Goal: Task Accomplishment & Management: Manage account settings

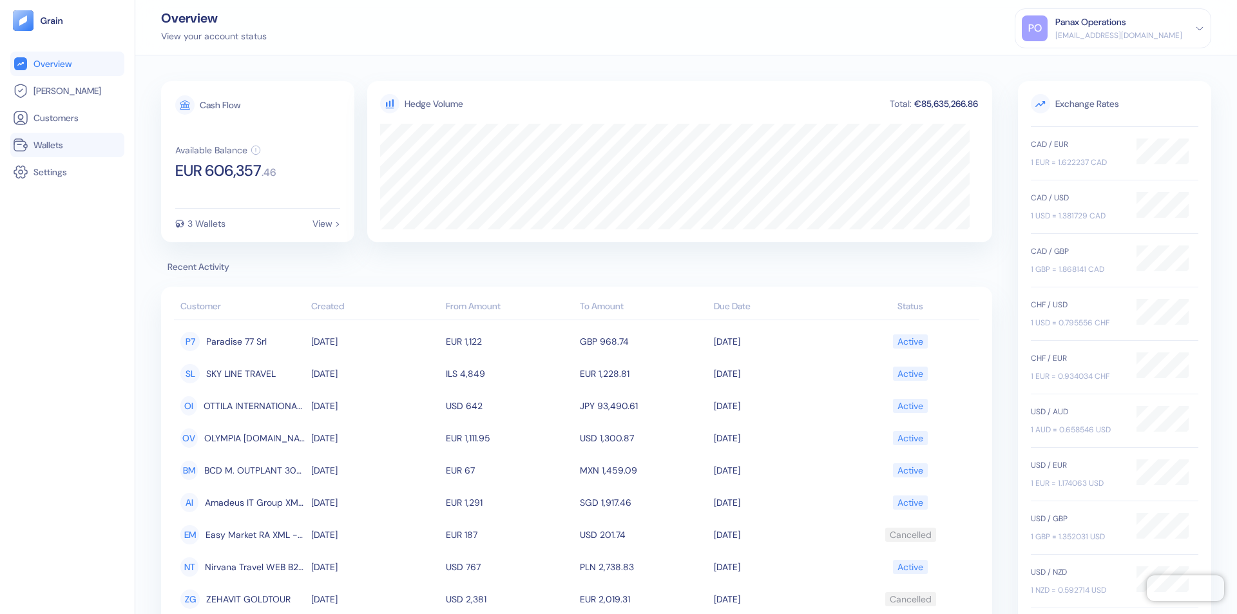
click at [67, 145] on link "Wallets" at bounding box center [67, 144] width 109 height 15
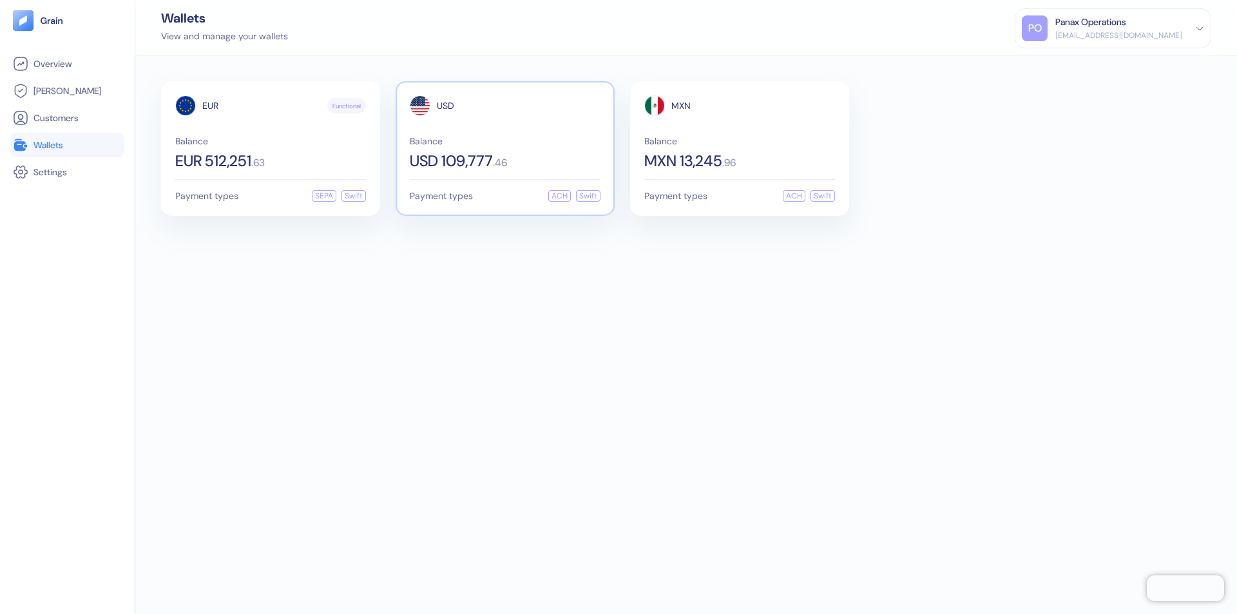
click at [445, 106] on span "USD" at bounding box center [445, 105] width 17 height 9
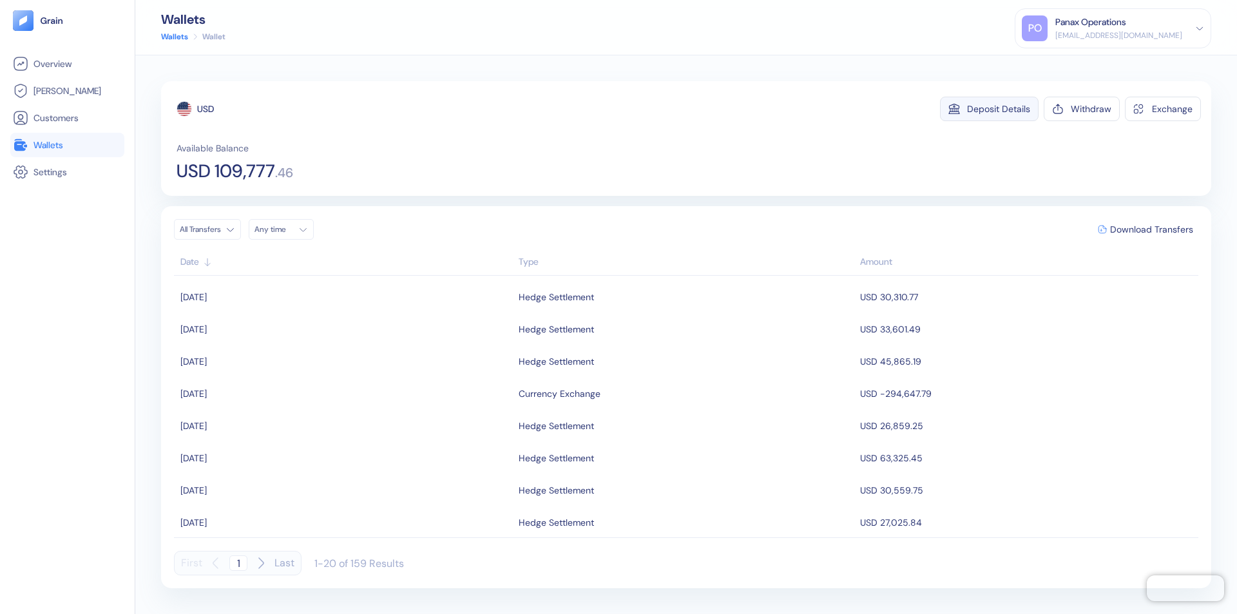
click at [998, 109] on div "Deposit Details" at bounding box center [998, 108] width 63 height 9
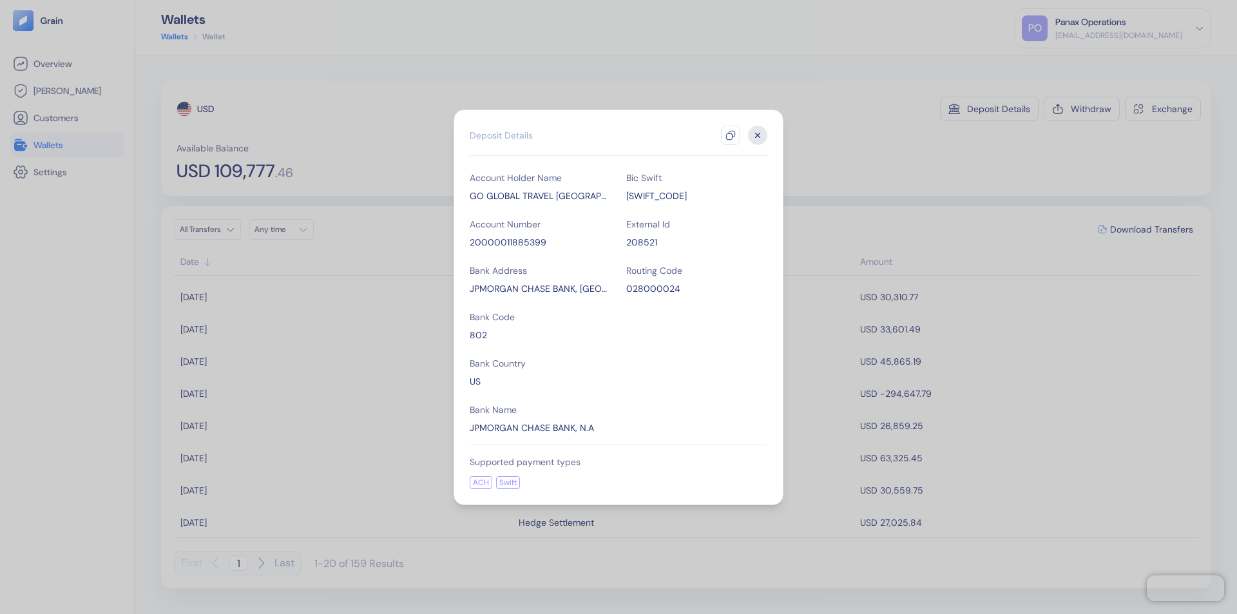
click at [731, 135] on icon "button" at bounding box center [730, 135] width 10 height 10
click at [758, 135] on icon "button" at bounding box center [758, 135] width 5 height 5
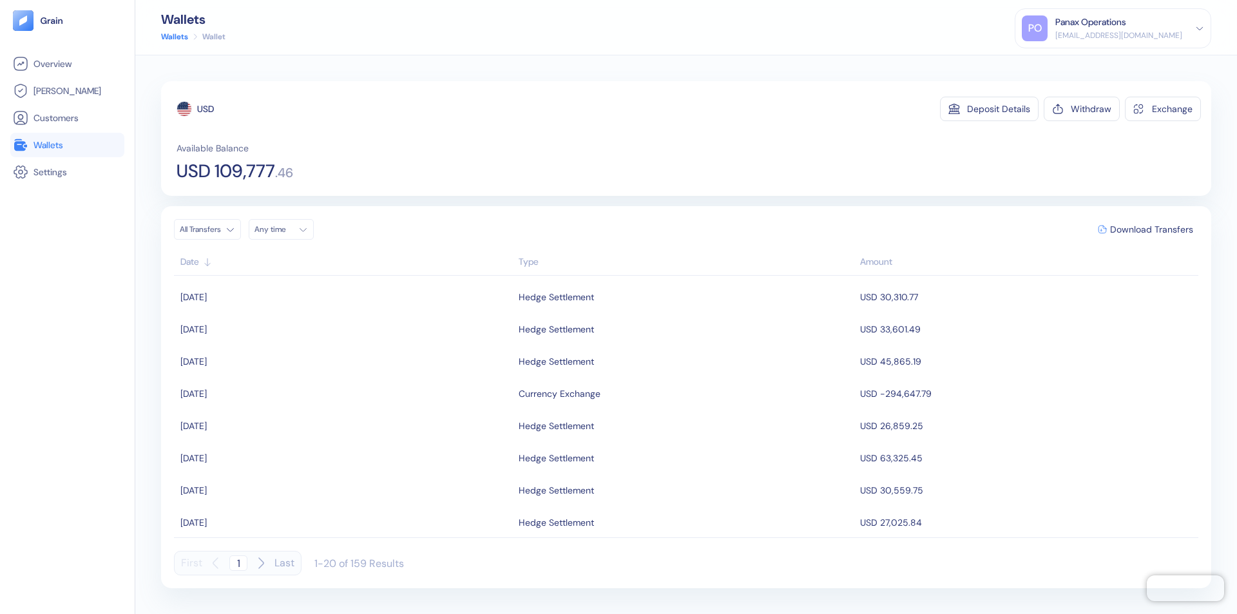
click at [285, 229] on div "Any time" at bounding box center [273, 229] width 39 height 10
click at [268, 314] on button "8" at bounding box center [267, 313] width 15 height 15
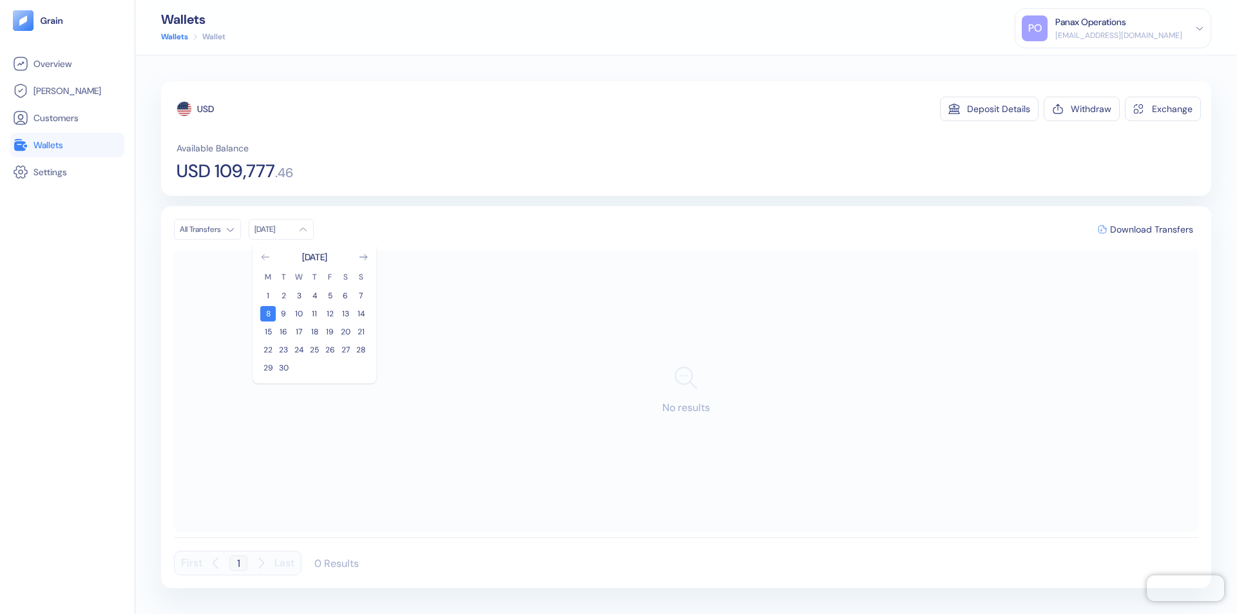
click at [265, 257] on icon "Go to previous month" at bounding box center [265, 256] width 7 height 5
click at [345, 314] on button "9" at bounding box center [345, 313] width 15 height 15
click at [205, 109] on div "USD" at bounding box center [205, 108] width 17 height 13
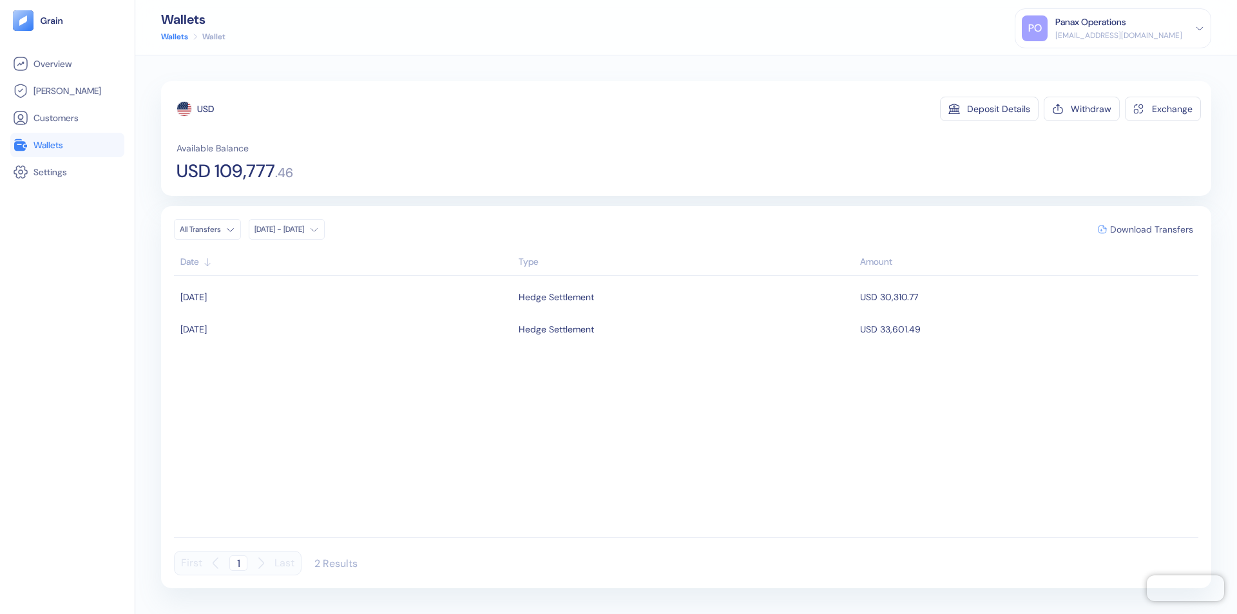
click at [1151, 229] on span "Download Transfers" at bounding box center [1151, 229] width 83 height 9
click at [67, 145] on link "Wallets" at bounding box center [67, 144] width 109 height 15
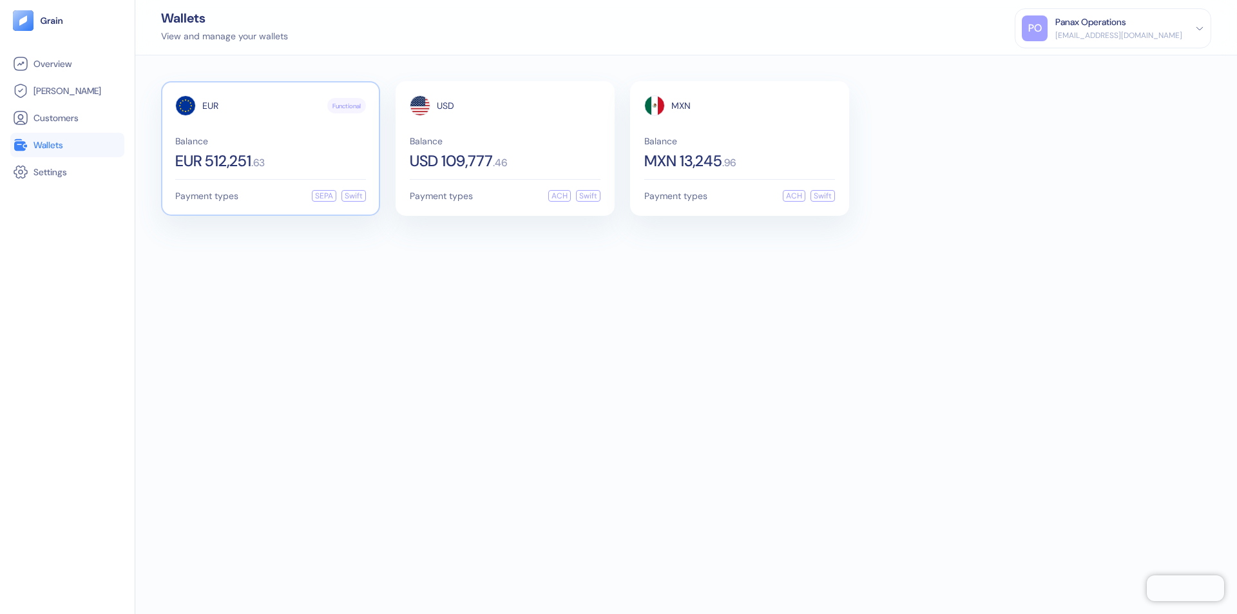
click at [210, 106] on span "EUR" at bounding box center [210, 105] width 16 height 9
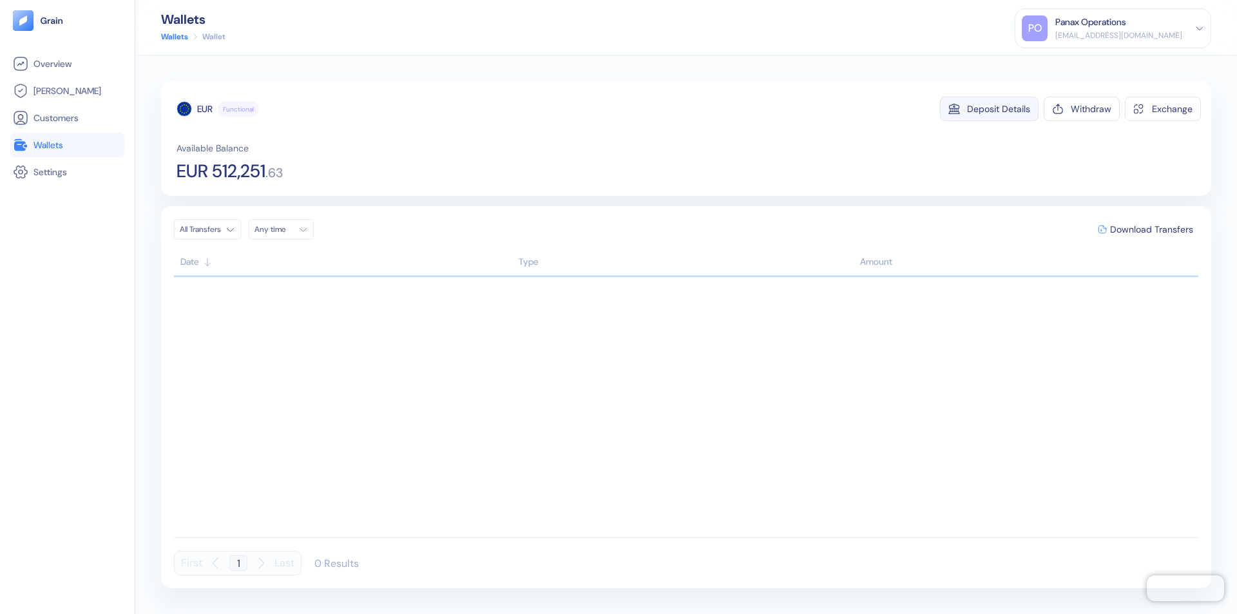
click at [998, 109] on div "Deposit Details" at bounding box center [998, 108] width 63 height 9
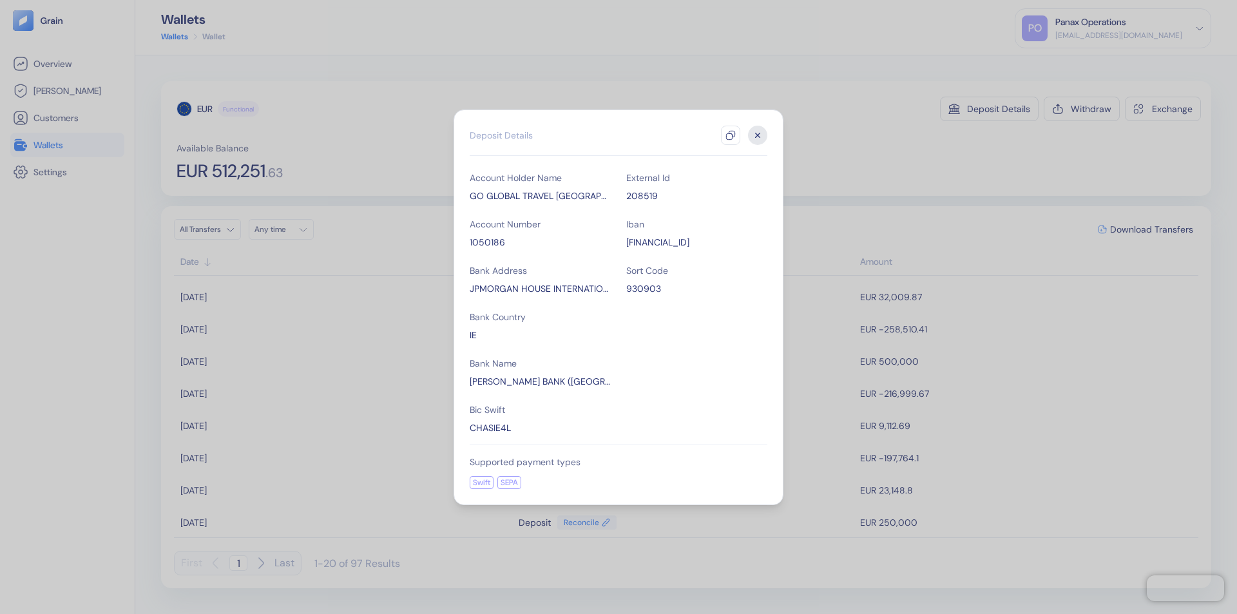
click at [731, 135] on icon "button" at bounding box center [730, 135] width 10 height 10
click at [758, 135] on icon "button" at bounding box center [758, 135] width 5 height 5
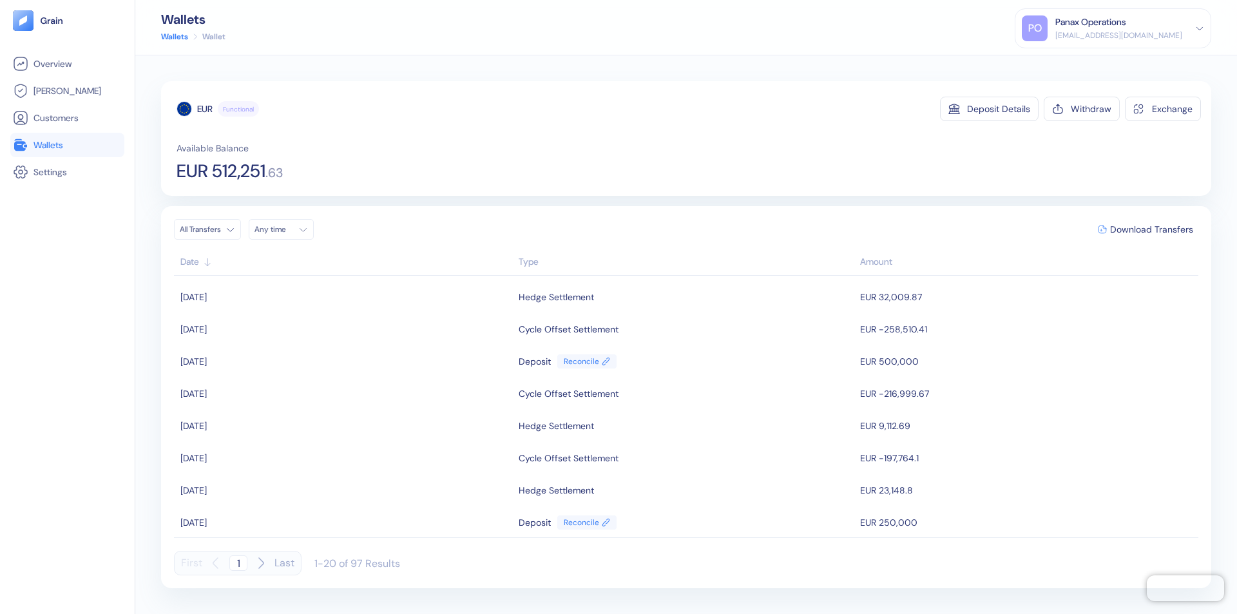
click at [285, 229] on div "Any time" at bounding box center [273, 229] width 39 height 10
click at [268, 314] on button "8" at bounding box center [267, 313] width 15 height 15
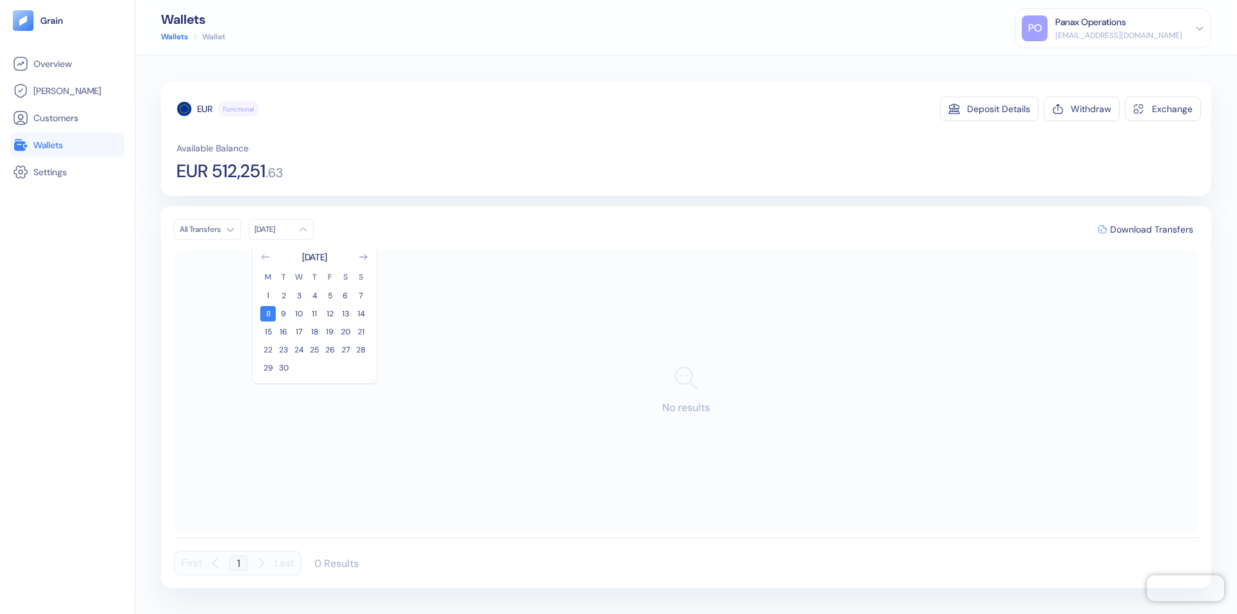
click at [265, 257] on icon "Go to previous month" at bounding box center [265, 256] width 7 height 5
click at [345, 314] on button "9" at bounding box center [345, 313] width 15 height 15
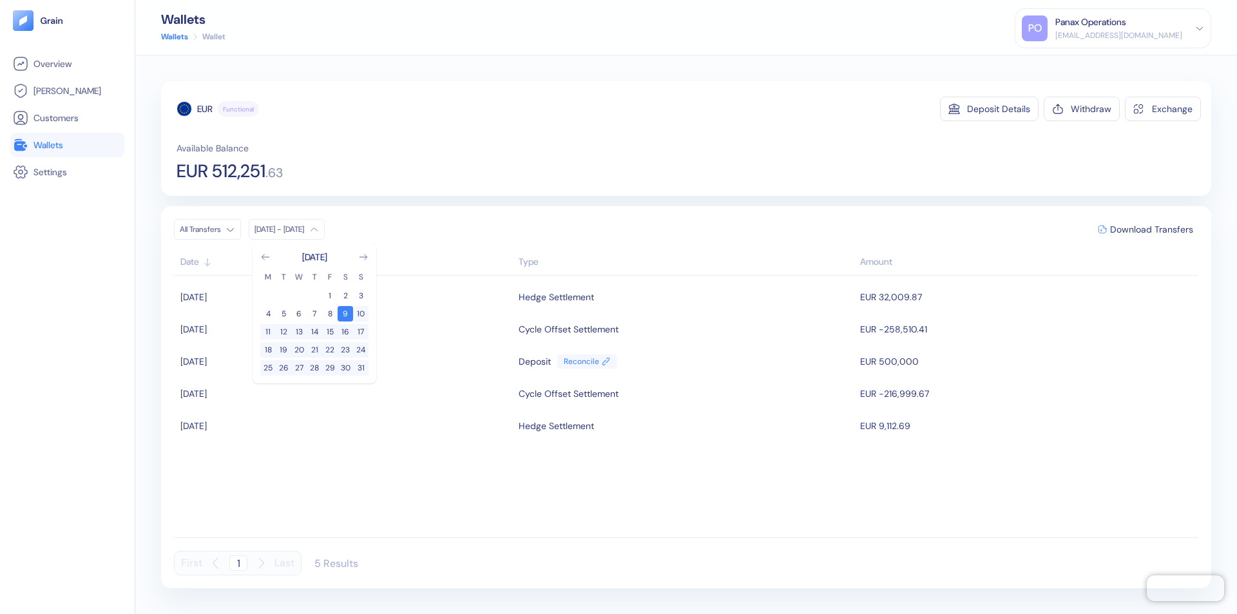
click at [205, 109] on div "EUR" at bounding box center [204, 108] width 15 height 13
click at [1151, 229] on span "Download Transfers" at bounding box center [1151, 229] width 83 height 9
click at [67, 145] on link "Wallets" at bounding box center [67, 144] width 109 height 15
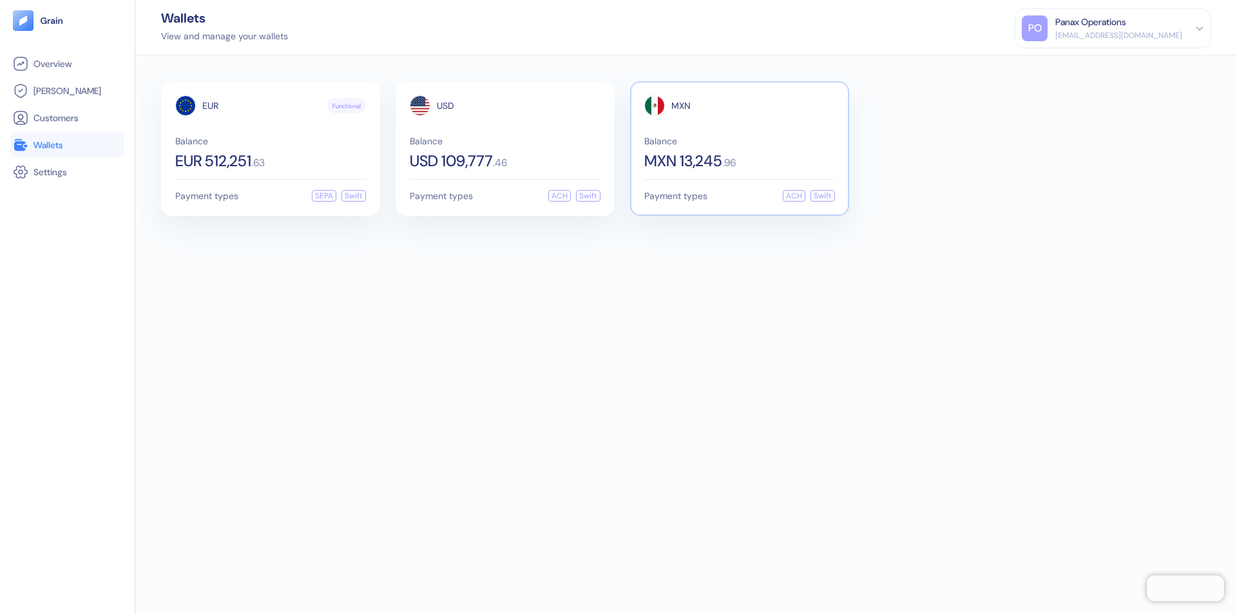
click at [681, 106] on span "MXN" at bounding box center [680, 105] width 19 height 9
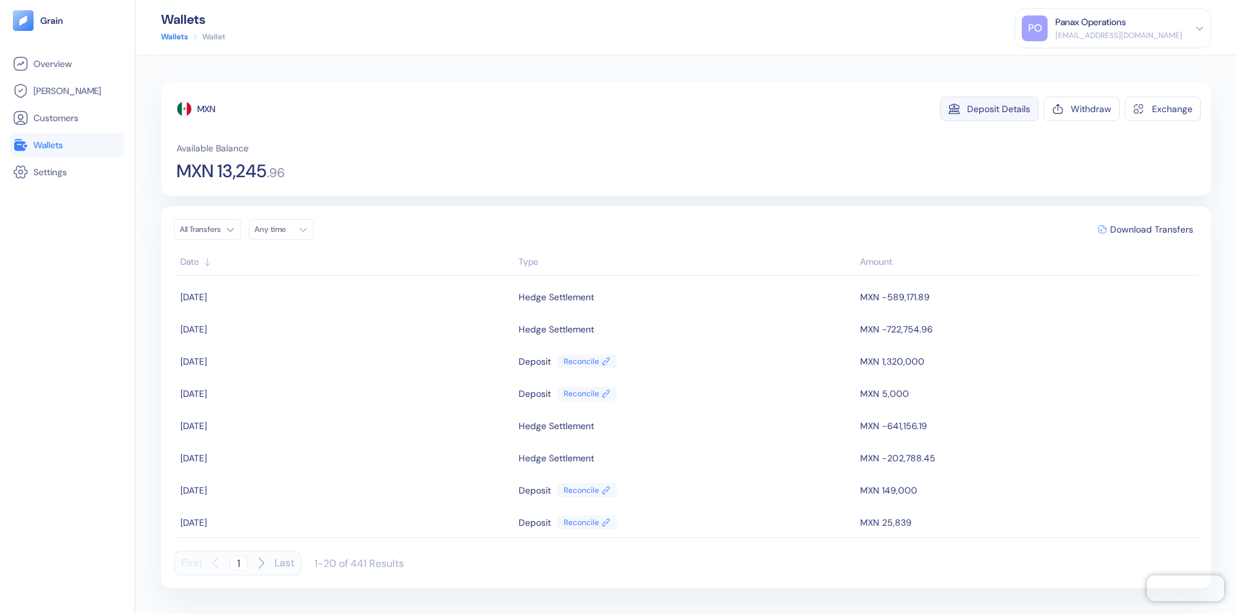
click at [998, 109] on div "Deposit Details" at bounding box center [998, 108] width 63 height 9
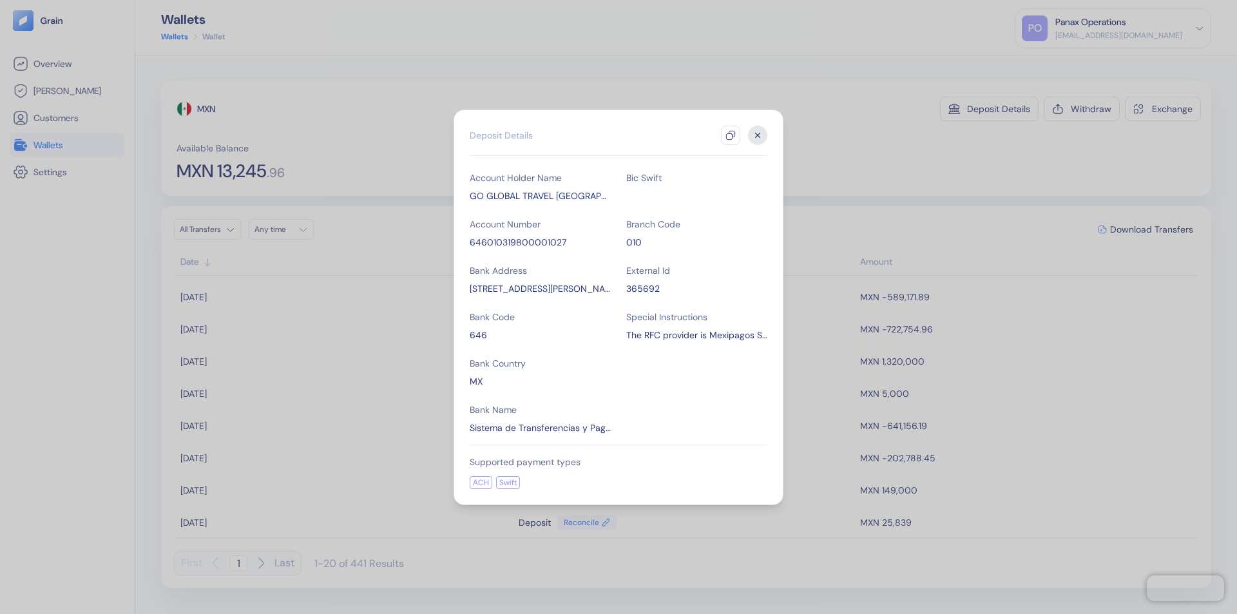
click at [731, 135] on icon "button" at bounding box center [730, 135] width 10 height 10
click at [758, 135] on icon "button" at bounding box center [758, 135] width 5 height 5
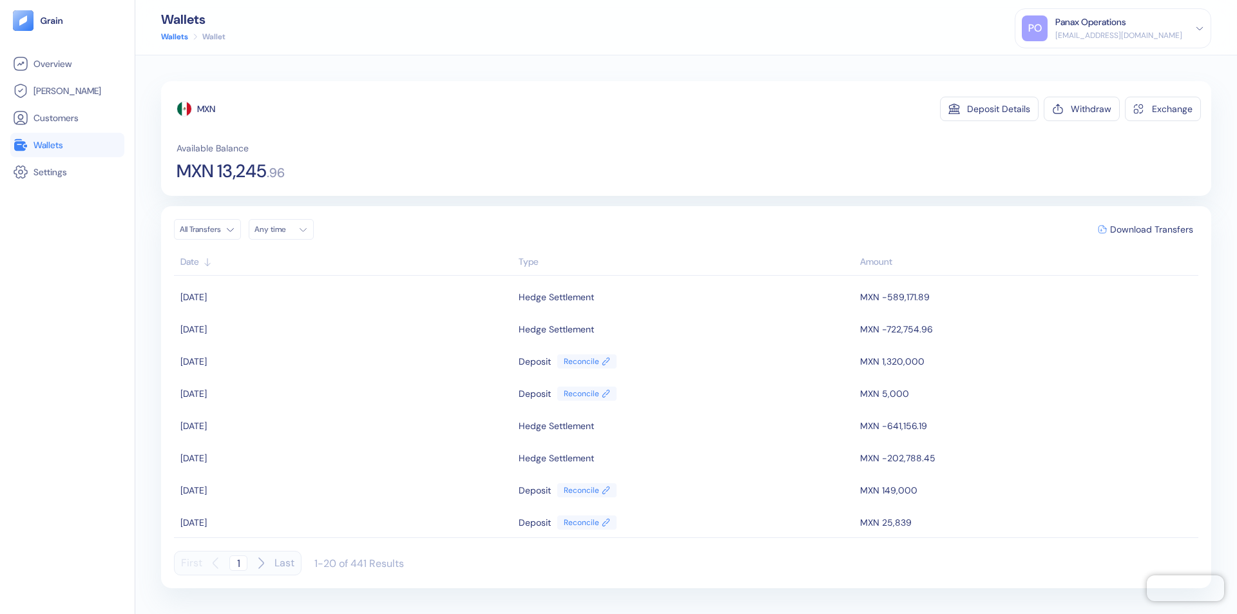
click at [285, 229] on div "Any time" at bounding box center [273, 229] width 39 height 10
click at [268, 314] on button "8" at bounding box center [267, 313] width 15 height 15
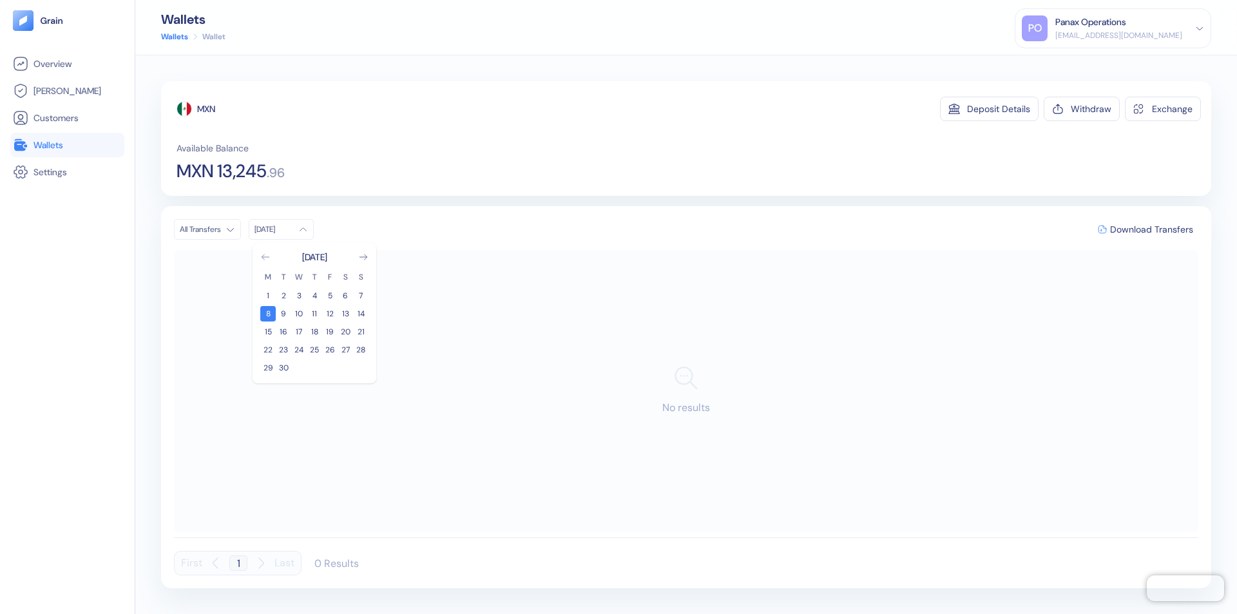
click at [265, 257] on icon "Go to previous month" at bounding box center [265, 256] width 7 height 5
click at [345, 314] on button "9" at bounding box center [345, 313] width 15 height 15
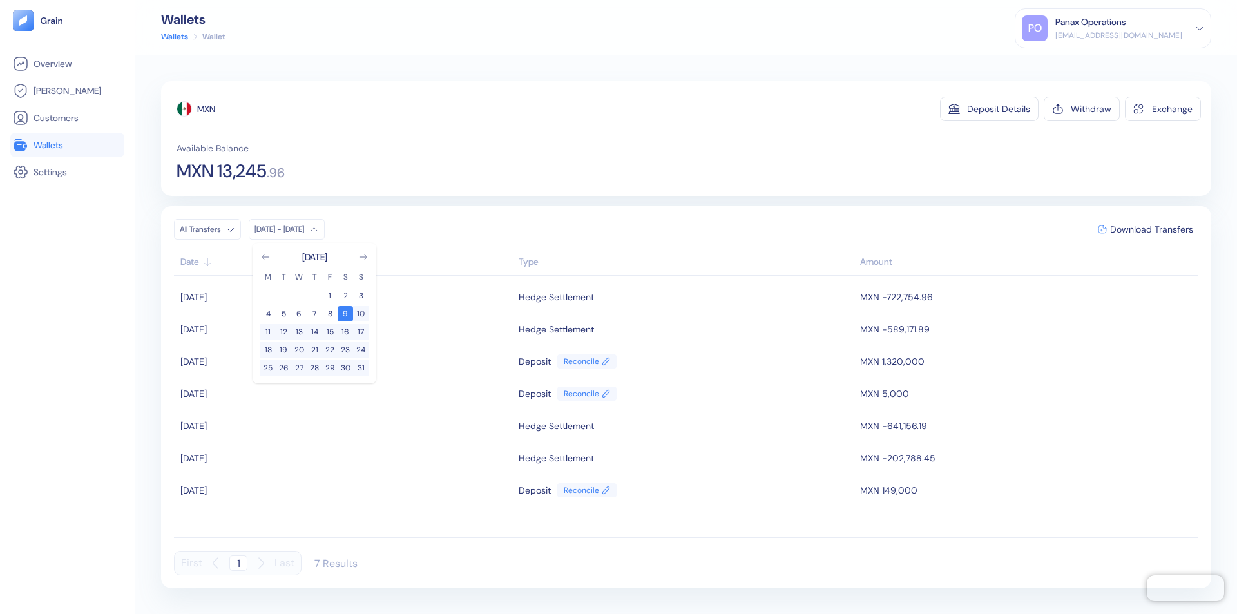
click at [207, 109] on div "MXN" at bounding box center [206, 108] width 18 height 13
click at [1151, 229] on span "Download Transfers" at bounding box center [1151, 229] width 83 height 9
click at [1126, 28] on div "Panax Operations" at bounding box center [1090, 22] width 71 height 14
click at [1074, 64] on div "Sign Out" at bounding box center [1055, 64] width 35 height 14
